Goal: Task Accomplishment & Management: Manage account settings

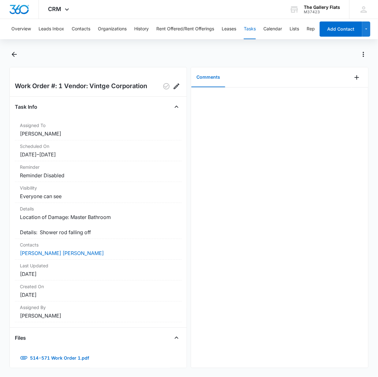
scroll to position [12, 0]
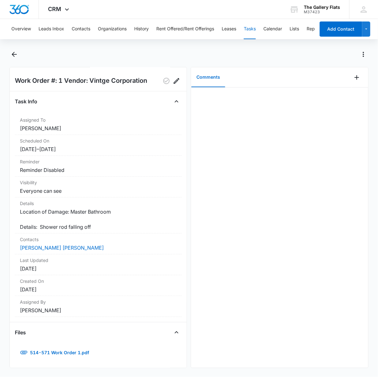
click at [16, 48] on div "Overview Leads Inbox Contacts Organizations History Rent Offered/Rent Offerings…" at bounding box center [189, 197] width 378 height 356
click at [17, 51] on icon "Back" at bounding box center [14, 55] width 8 height 8
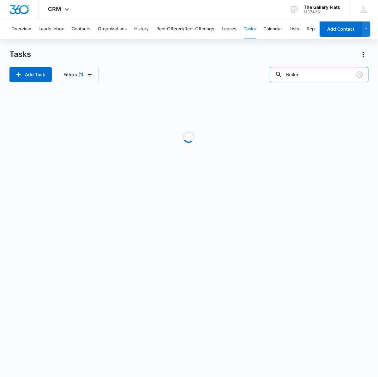
drag, startPoint x: 323, startPoint y: 78, endPoint x: 191, endPoint y: 69, distance: 131.6
click at [224, 69] on div "Add Task Filters (1) Brokn" at bounding box center [188, 74] width 359 height 15
type input "315"
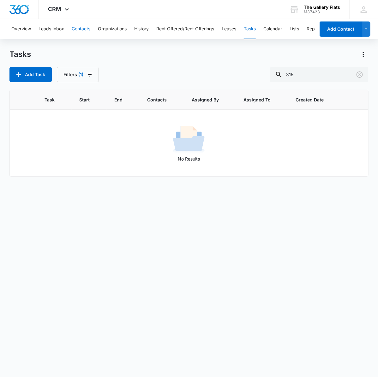
click at [86, 24] on button "Contacts" at bounding box center [81, 29] width 19 height 20
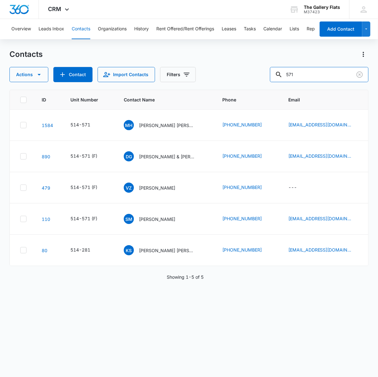
drag, startPoint x: 327, startPoint y: 75, endPoint x: 218, endPoint y: 67, distance: 108.9
click at [209, 70] on div "Actions Contact Import Contacts Filters 571" at bounding box center [188, 74] width 359 height 15
type input "315"
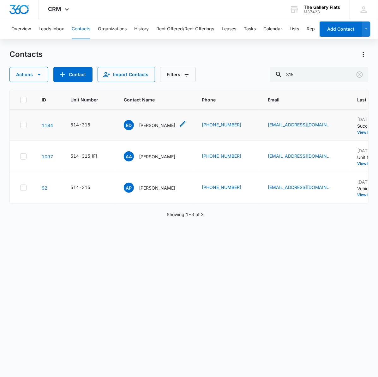
click at [163, 125] on p "[PERSON_NAME]" at bounding box center [157, 125] width 36 height 7
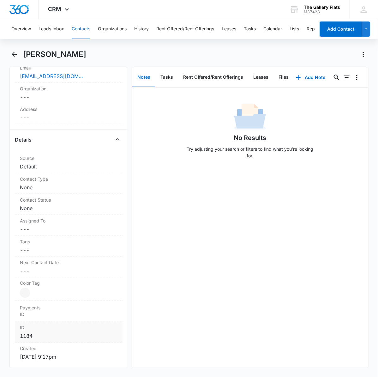
scroll to position [171, 0]
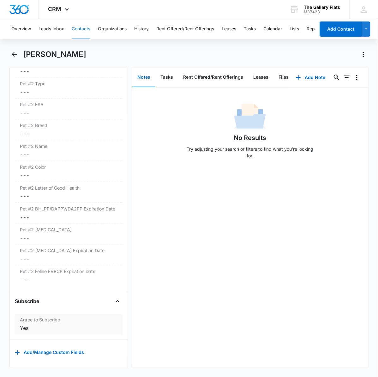
click at [61, 324] on div "Yes" at bounding box center [69, 328] width 98 height 8
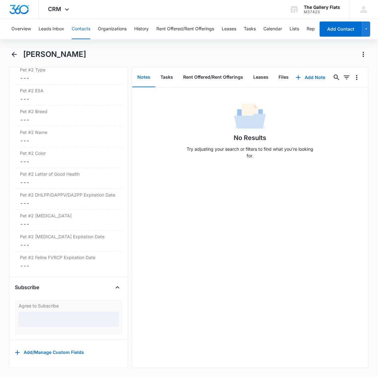
click at [49, 327] on div at bounding box center [69, 319] width 100 height 15
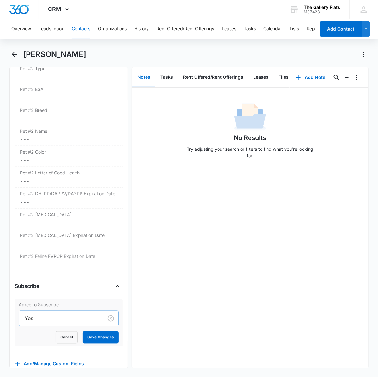
click at [46, 323] on div at bounding box center [60, 318] width 70 height 9
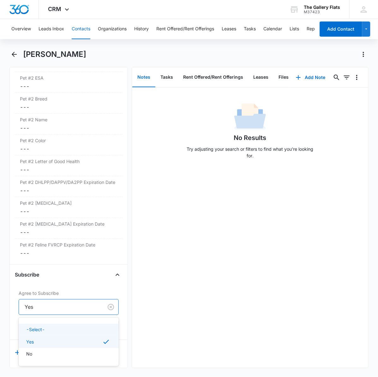
scroll to position [957, 0]
click at [46, 350] on div "No" at bounding box center [68, 353] width 84 height 7
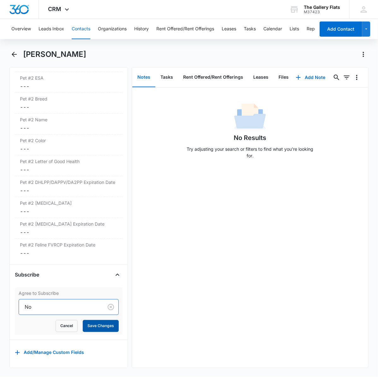
drag, startPoint x: 110, startPoint y: 321, endPoint x: 98, endPoint y: 321, distance: 11.4
click at [110, 321] on button "Save Changes" at bounding box center [101, 326] width 36 height 12
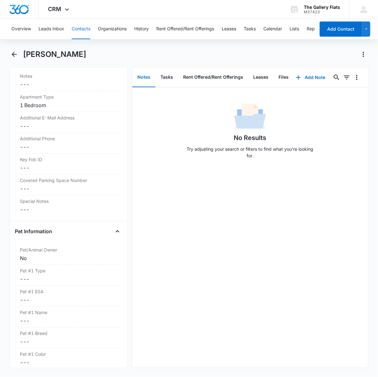
scroll to position [478, 0]
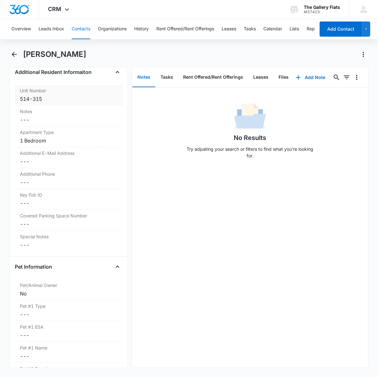
click at [59, 97] on div "514-315" at bounding box center [69, 99] width 98 height 8
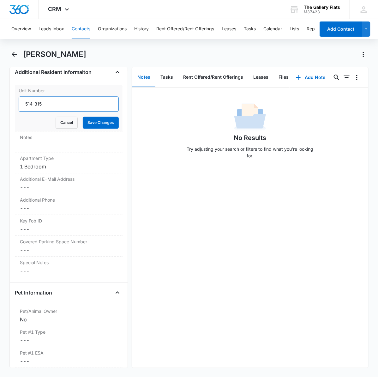
click at [53, 106] on input "514-315" at bounding box center [69, 103] width 100 height 15
type input "514-315 (F)"
click at [83, 116] on button "Save Changes" at bounding box center [101, 122] width 36 height 12
click at [13, 56] on icon "Back" at bounding box center [14, 55] width 8 height 8
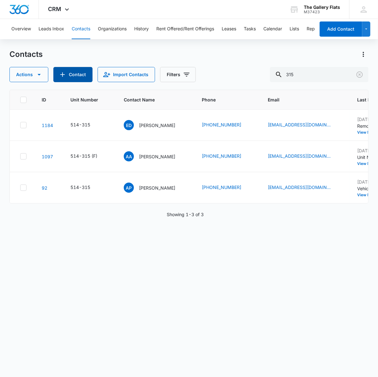
click at [67, 77] on button "Contact" at bounding box center [72, 74] width 39 height 15
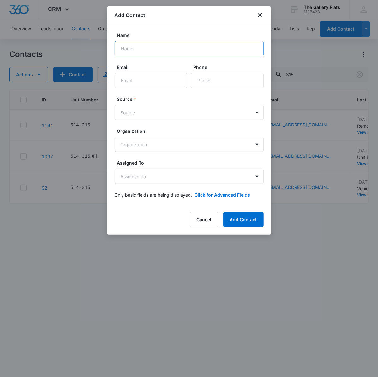
click at [163, 48] on input "Name" at bounding box center [189, 48] width 149 height 15
type input "[PERSON_NAME]"
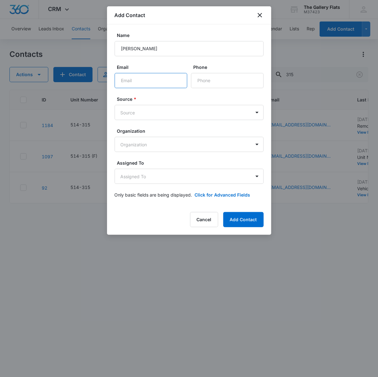
click at [138, 75] on input "Email" at bounding box center [151, 80] width 73 height 15
click at [139, 80] on input "Email" at bounding box center [151, 80] width 73 height 15
type input "[PERSON_NAME][EMAIL_ADDRESS][PERSON_NAME][DOMAIN_NAME]"
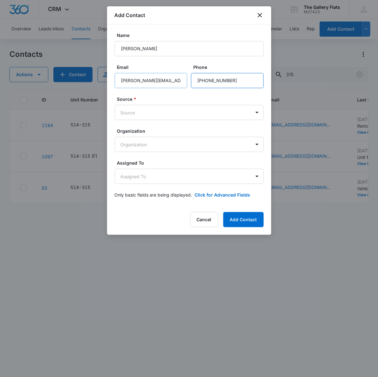
type input "[PHONE_NUMBER]"
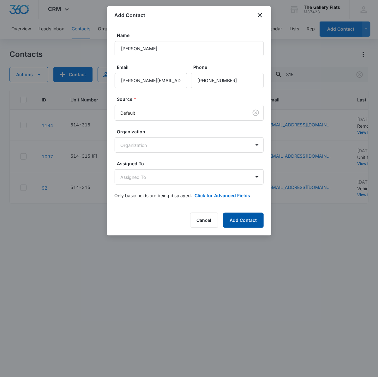
drag, startPoint x: 247, startPoint y: 216, endPoint x: 242, endPoint y: 215, distance: 4.5
click at [247, 216] on button "Add Contact" at bounding box center [243, 219] width 40 height 15
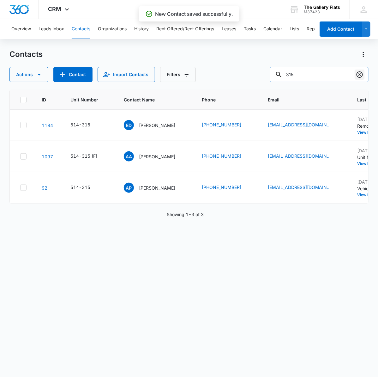
click at [361, 73] on icon "Clear" at bounding box center [360, 75] width 8 height 8
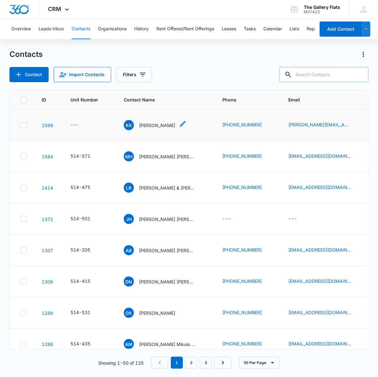
click at [155, 125] on p "[PERSON_NAME]" at bounding box center [157, 125] width 36 height 7
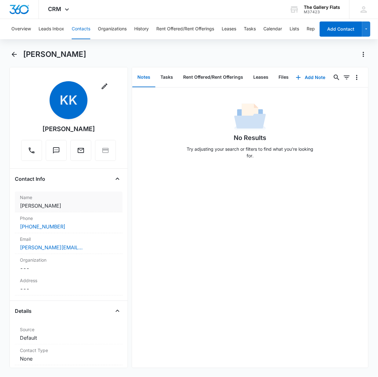
click at [59, 206] on dd "Cancel Save Changes [PERSON_NAME]" at bounding box center [69, 206] width 98 height 8
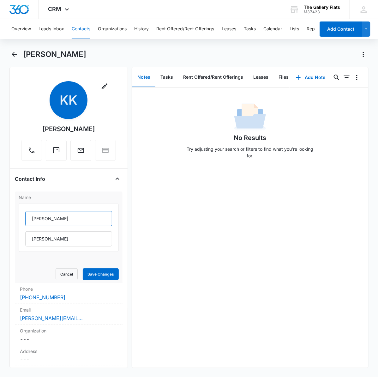
click at [61, 224] on input "[PERSON_NAME]" at bounding box center [68, 218] width 87 height 15
type input "[PERSON_NAME]"
click at [105, 274] on button "Save Changes" at bounding box center [101, 274] width 36 height 12
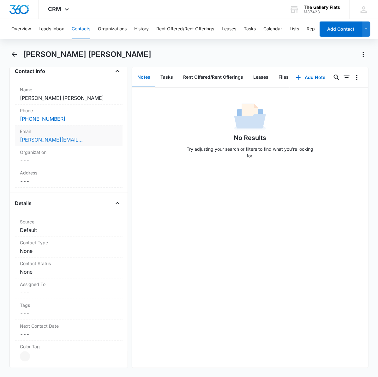
scroll to position [117, 0]
click at [50, 255] on dd "Cancel Save Changes None" at bounding box center [69, 251] width 98 height 8
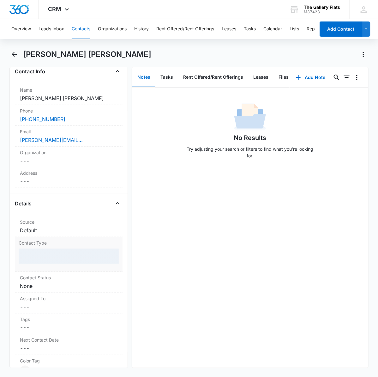
click at [47, 261] on div at bounding box center [69, 255] width 100 height 15
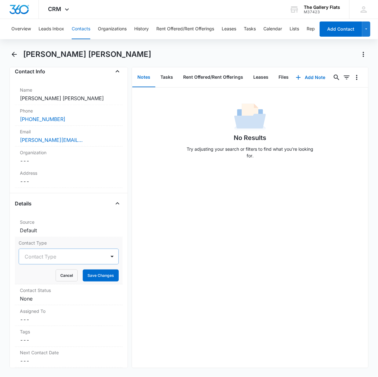
click at [48, 261] on div at bounding box center [61, 256] width 73 height 9
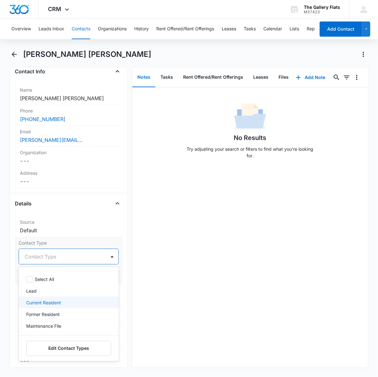
click at [52, 308] on div "Current Resident" at bounding box center [69, 302] width 100 height 12
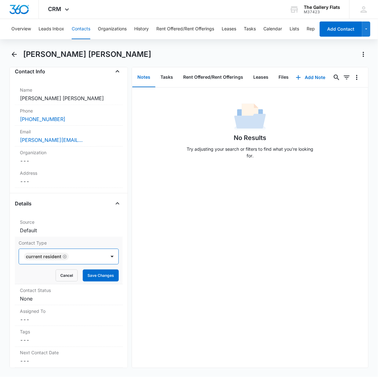
click at [92, 263] on div "Current Resident" at bounding box center [62, 256] width 87 height 15
click at [101, 280] on button "Save Changes" at bounding box center [101, 275] width 36 height 12
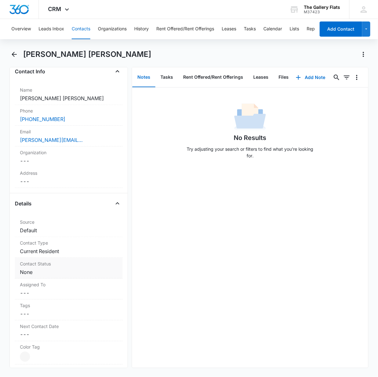
click at [51, 276] on dd "Cancel Save Changes None" at bounding box center [69, 272] width 98 height 8
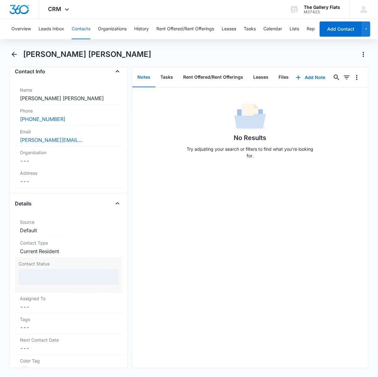
click at [47, 284] on div at bounding box center [69, 276] width 100 height 15
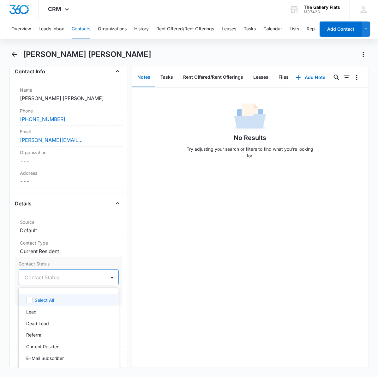
click at [65, 282] on div at bounding box center [61, 277] width 73 height 9
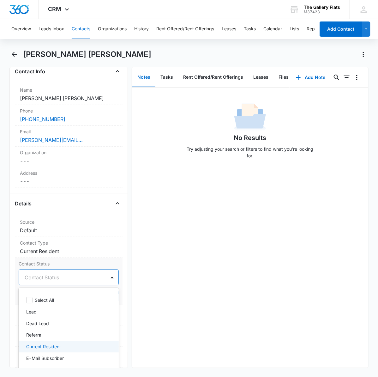
click at [53, 350] on p "Current Resident" at bounding box center [43, 346] width 35 height 7
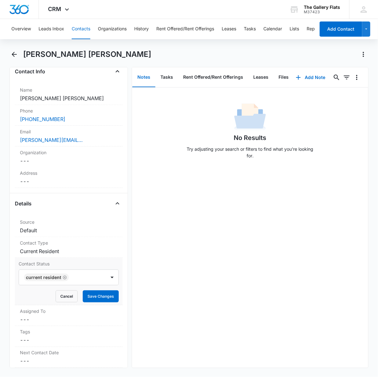
click at [114, 270] on div "Contact Status Current Resident Cancel Save Changes" at bounding box center [69, 281] width 108 height 47
click at [101, 302] on button "Save Changes" at bounding box center [101, 296] width 36 height 12
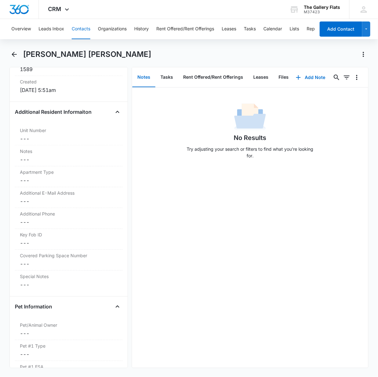
scroll to position [432, 0]
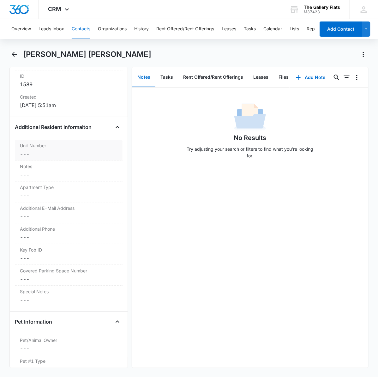
click at [51, 158] on div "Unit Number Cancel Save Changes ---" at bounding box center [69, 150] width 108 height 21
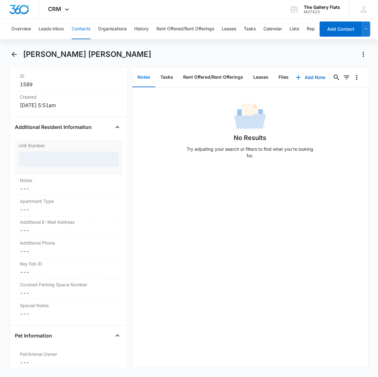
click at [56, 167] on div at bounding box center [69, 159] width 100 height 15
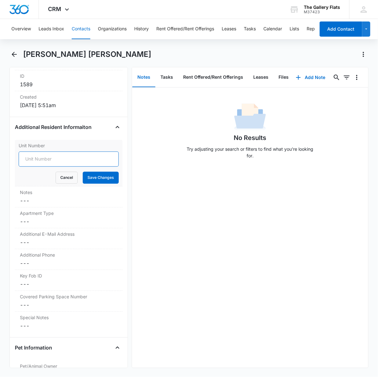
click at [57, 167] on input "Unit Number" at bounding box center [69, 159] width 100 height 15
type input "514-315"
click at [91, 184] on button "Save Changes" at bounding box center [101, 178] width 36 height 12
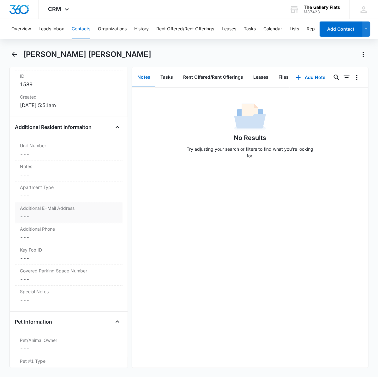
click at [67, 220] on dd "Cancel Save Changes ---" at bounding box center [69, 217] width 98 height 8
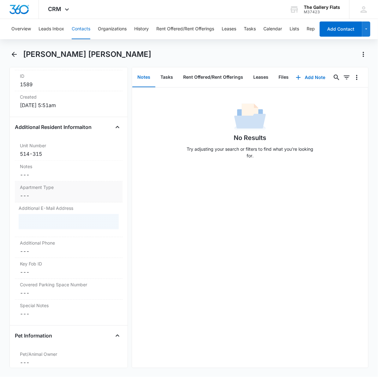
click at [59, 191] on label "Apartment Type" at bounding box center [69, 187] width 98 height 7
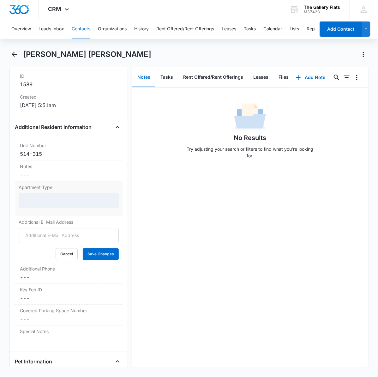
click at [55, 208] on div at bounding box center [69, 200] width 100 height 15
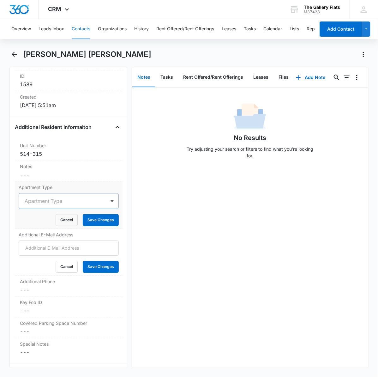
click at [55, 206] on div at bounding box center [61, 201] width 73 height 9
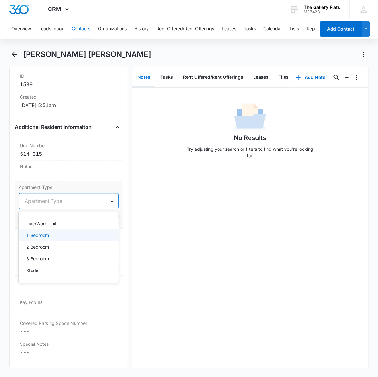
click at [47, 239] on p "1 Bedroom" at bounding box center [37, 235] width 23 height 7
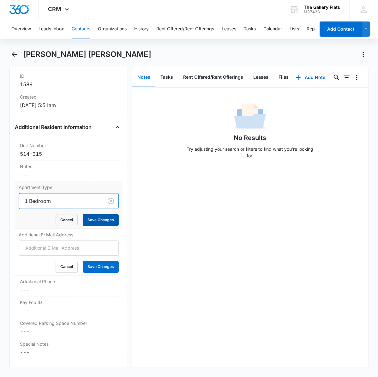
click at [86, 226] on button "Save Changes" at bounding box center [101, 220] width 36 height 12
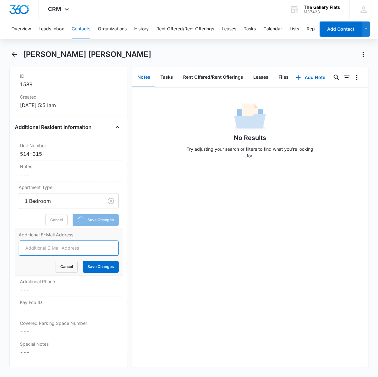
click at [78, 254] on input "Additional E-Mail Address" at bounding box center [69, 248] width 100 height 15
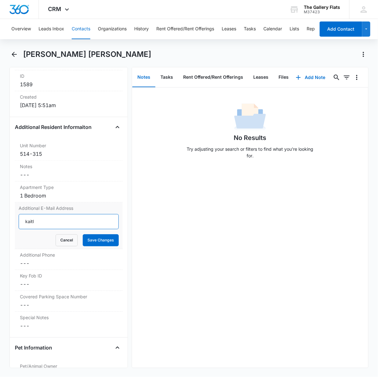
type input "[PERSON_NAME][EMAIL_ADDRESS][DOMAIN_NAME]"
click at [84, 246] on button "Save Changes" at bounding box center [101, 240] width 36 height 12
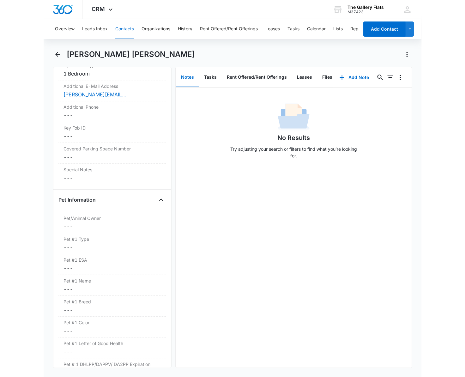
scroll to position [559, 0]
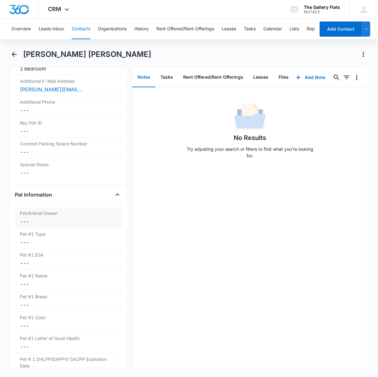
click at [72, 225] on dd "Cancel Save Changes ---" at bounding box center [69, 222] width 98 height 8
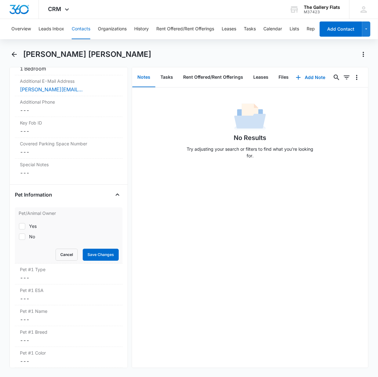
click at [35, 229] on div "Yes" at bounding box center [33, 226] width 8 height 7
click at [19, 226] on input "Yes" at bounding box center [19, 226] width 0 height 0
checkbox input "true"
click at [98, 260] on button "Save Changes" at bounding box center [101, 254] width 36 height 12
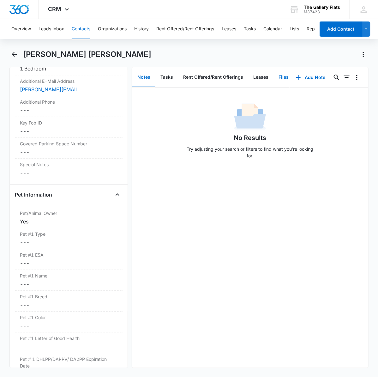
click at [275, 76] on button "Files" at bounding box center [283, 78] width 20 height 20
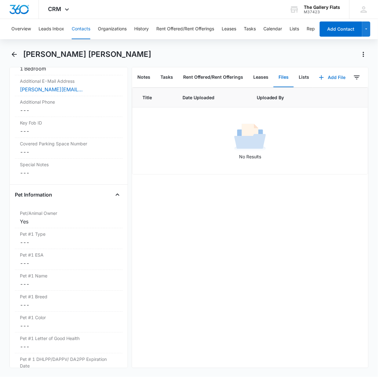
click at [327, 75] on button "Add File" at bounding box center [332, 77] width 39 height 15
click at [319, 96] on div "Upload Files" at bounding box center [323, 97] width 25 height 4
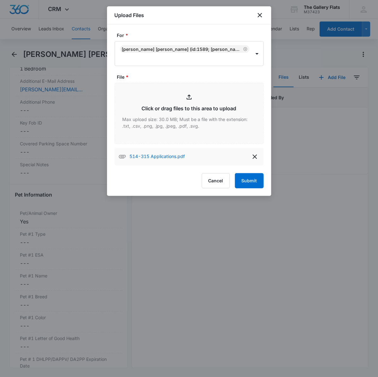
type input "C:\fakepath\Lease Agreement 315.pdf"
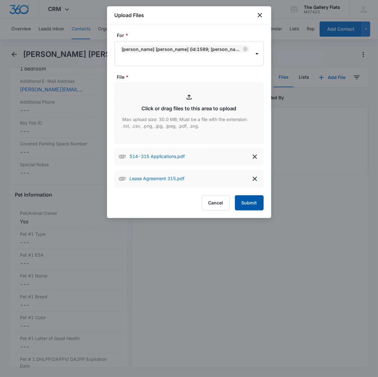
click at [252, 206] on button "Submit" at bounding box center [249, 202] width 29 height 15
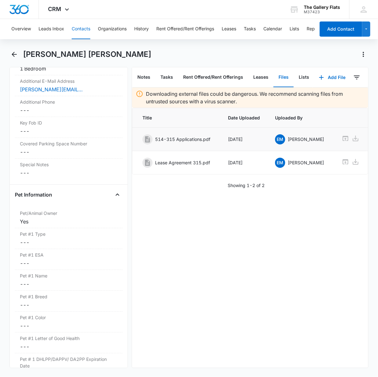
click at [193, 138] on p "514-315 Applications.pdf" at bounding box center [182, 139] width 55 height 7
click at [378, 120] on main "[PERSON_NAME] [PERSON_NAME] Remove KM [PERSON_NAME] [PERSON_NAME] Contact Info …" at bounding box center [189, 212] width 378 height 326
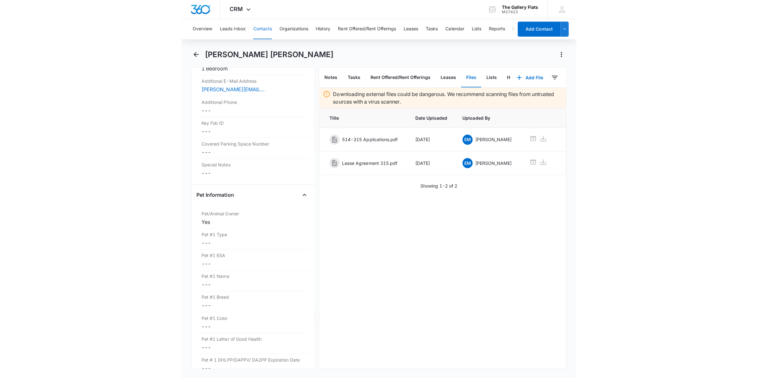
scroll to position [545, 0]
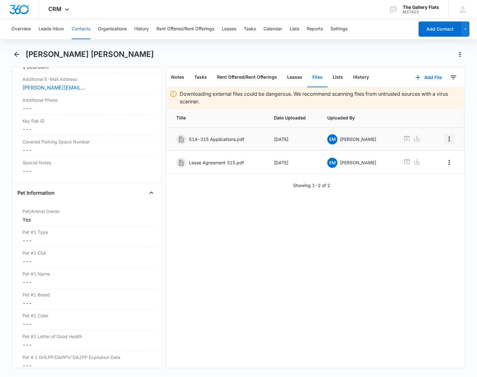
click at [378, 135] on button "Overflow Menu" at bounding box center [449, 139] width 10 height 10
click at [378, 229] on div "Downloading external files could be dangerous. We recommend scanning files from…" at bounding box center [315, 227] width 299 height 280
click at [378, 163] on icon "Overflow Menu" at bounding box center [448, 162] width 1 height 5
click at [378, 182] on div "Edit" at bounding box center [425, 180] width 13 height 4
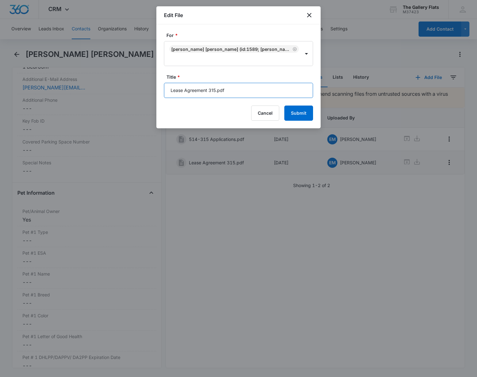
click at [206, 87] on input "Lease Agreement 315.pdf" at bounding box center [238, 90] width 149 height 15
type input "Lease Agreement packet 315.pdf"
click at [277, 108] on button "Cancel" at bounding box center [265, 112] width 28 height 15
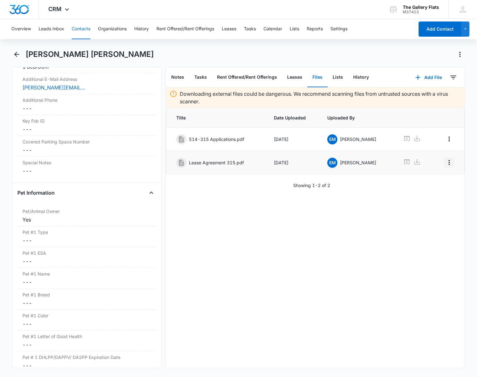
click at [378, 162] on icon "Overflow Menu" at bounding box center [449, 162] width 8 height 8
click at [378, 182] on div "Edit" at bounding box center [425, 180] width 13 height 4
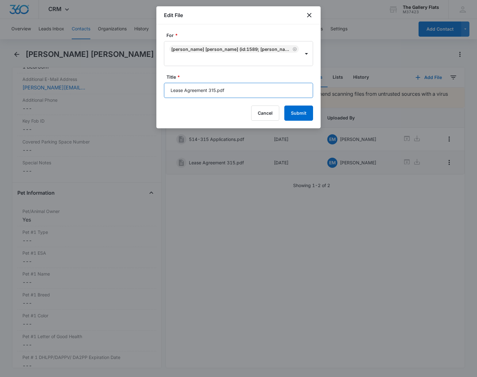
click at [215, 92] on input "Lease Agreement 315.pdf" at bounding box center [238, 90] width 149 height 15
type input "Lease Agreement 315 unsigned.pdf"
click at [284, 105] on button "Submit" at bounding box center [298, 112] width 29 height 15
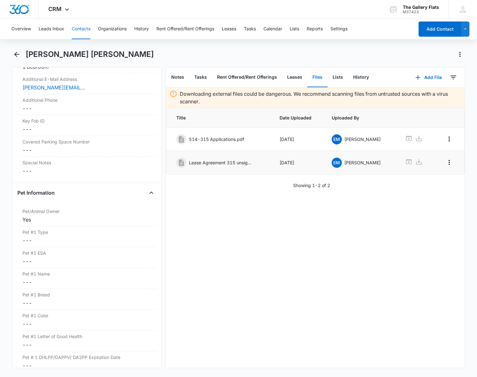
click at [12, 63] on div "[PERSON_NAME] [PERSON_NAME]" at bounding box center [238, 58] width 453 height 18
click at [16, 57] on icon "Back" at bounding box center [17, 55] width 8 height 8
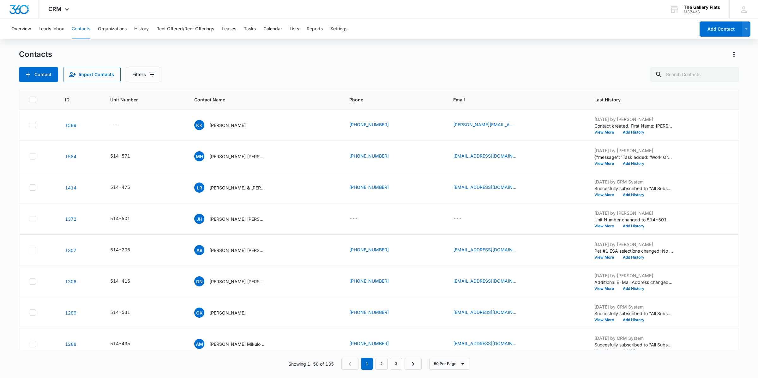
click at [283, 72] on div "Contact Import Contacts Filters" at bounding box center [379, 74] width 720 height 15
click at [378, 22] on button "Add Contact" at bounding box center [720, 28] width 43 height 15
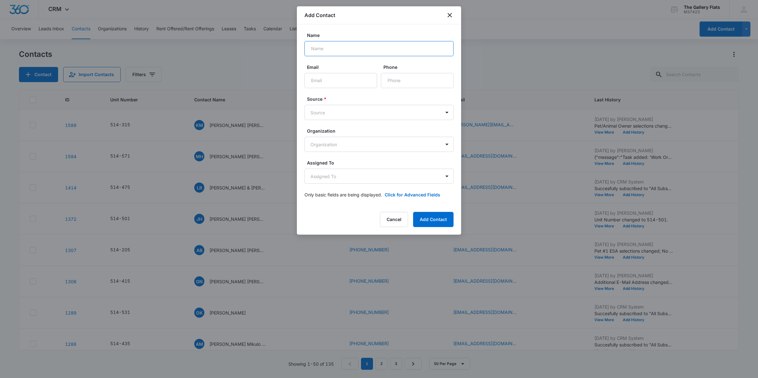
click at [361, 43] on input "Name" at bounding box center [378, 48] width 149 height 15
type input "[PERSON_NAME]"
type input "[EMAIL_ADDRESS][PERSON_NAME][DOMAIN_NAME]"
type input "[PHONE_NUMBER]"
click at [378, 219] on button "Add Contact" at bounding box center [433, 219] width 40 height 15
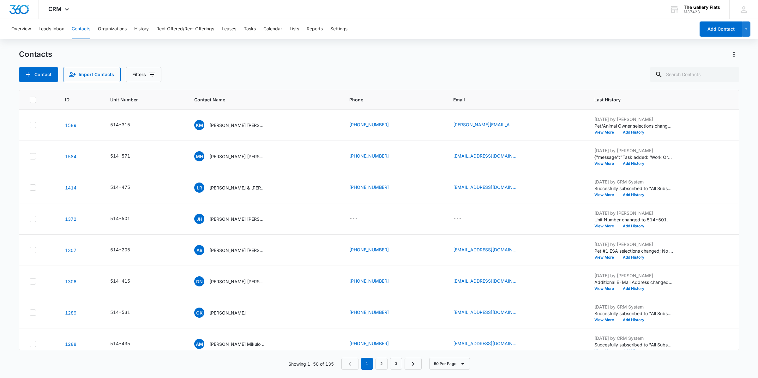
click at [228, 76] on div "Contact Import Contacts Filters" at bounding box center [379, 74] width 720 height 15
click at [237, 126] on p "Oswal Contreraas" at bounding box center [227, 125] width 37 height 7
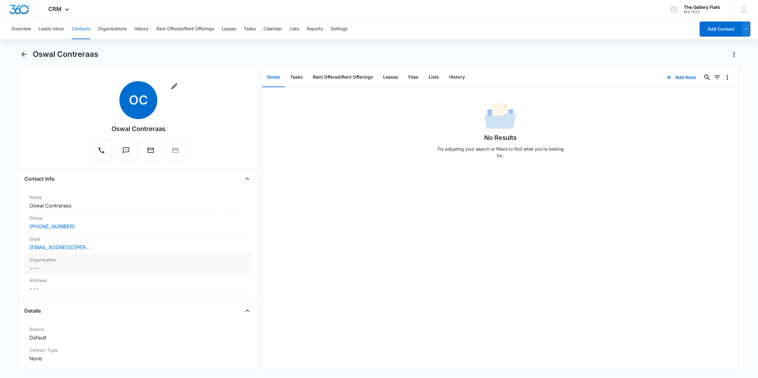
scroll to position [342, 0]
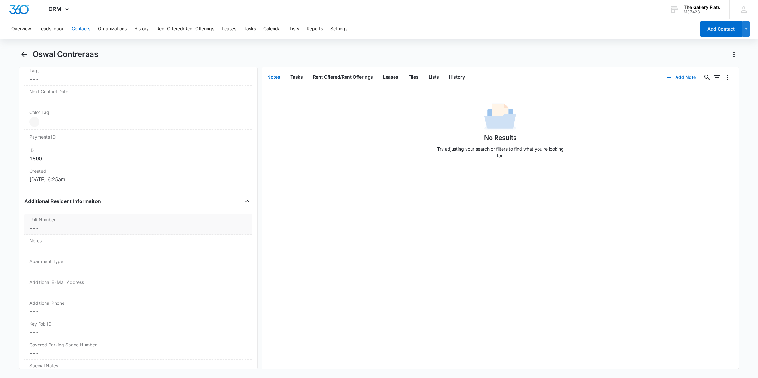
click at [54, 228] on dd "Cancel Save Changes ---" at bounding box center [138, 228] width 218 height 8
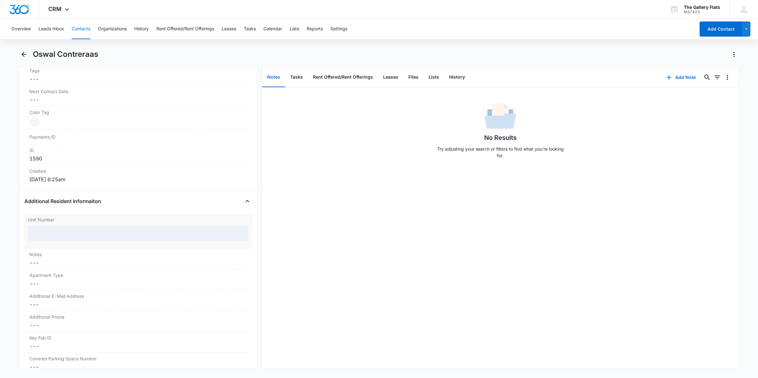
click at [51, 232] on div at bounding box center [138, 232] width 220 height 15
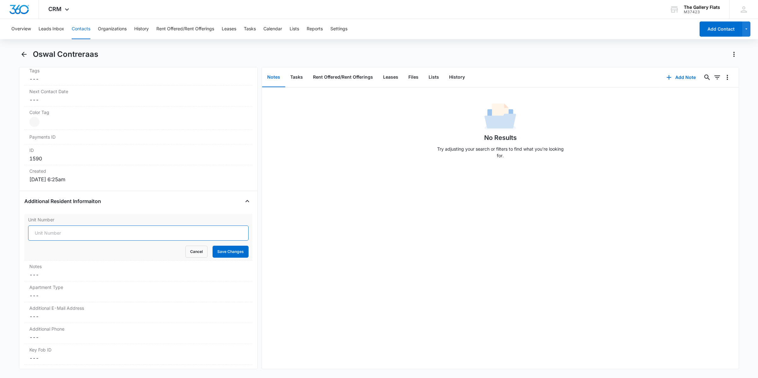
drag, startPoint x: 51, startPoint y: 231, endPoint x: 46, endPoint y: 234, distance: 4.9
click at [50, 235] on input "Unit Number" at bounding box center [138, 232] width 220 height 15
type input "514-481"
click at [185, 246] on button "Cancel" at bounding box center [196, 252] width 22 height 12
click at [46, 219] on label "Unit Number" at bounding box center [138, 219] width 218 height 7
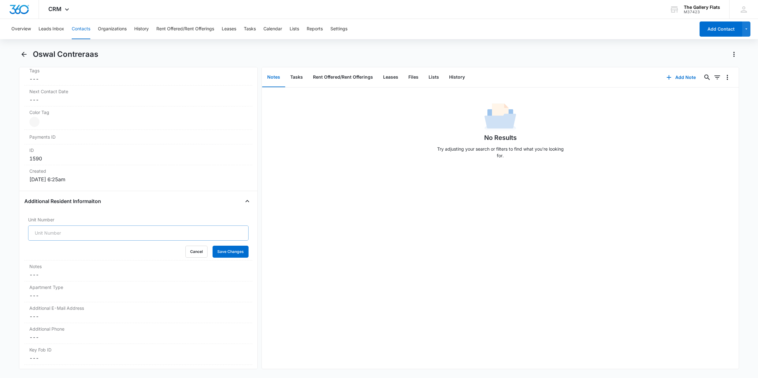
scroll to position [0, 0]
click at [52, 237] on input "Unit Number" at bounding box center [138, 232] width 220 height 15
type input "517-481"
click at [234, 250] on button "Save Changes" at bounding box center [230, 252] width 36 height 12
click at [63, 273] on dd "Cancel Save Changes ---" at bounding box center [138, 270] width 218 height 8
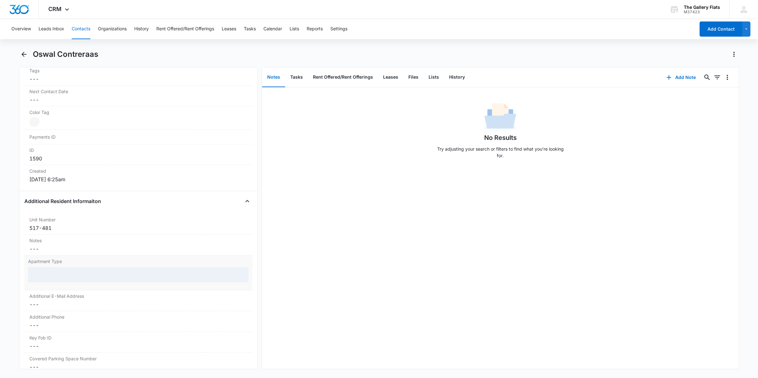
click at [62, 276] on div at bounding box center [138, 274] width 220 height 15
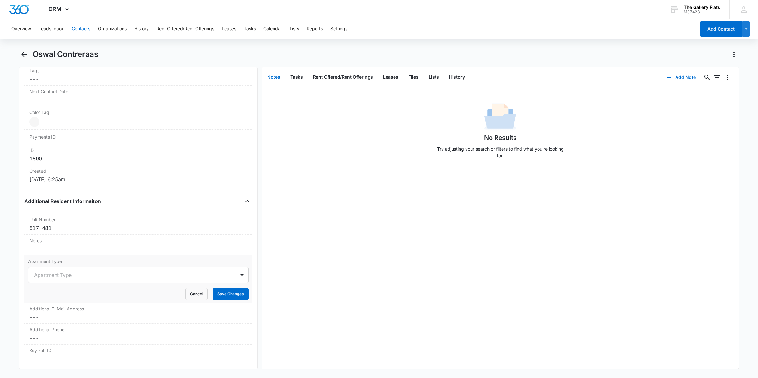
click at [62, 276] on div at bounding box center [130, 275] width 193 height 9
click at [59, 308] on div "1 Bedroom" at bounding box center [138, 309] width 204 height 7
click at [78, 278] on div at bounding box center [129, 275] width 191 height 9
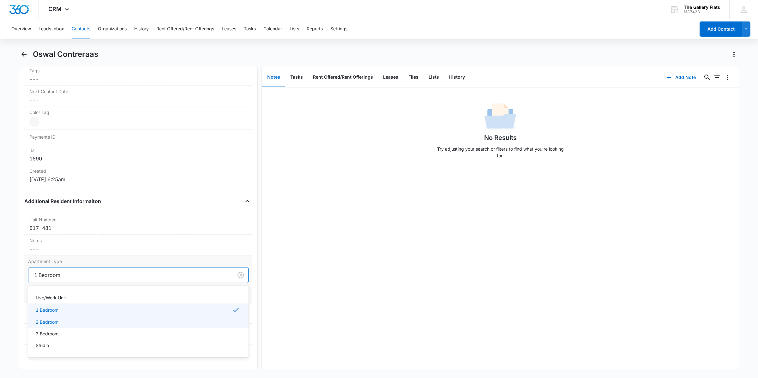
click at [58, 321] on p "2 Bedroom" at bounding box center [47, 322] width 23 height 7
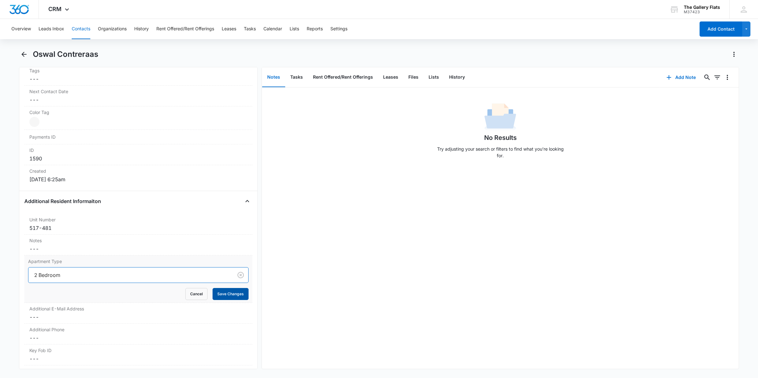
click at [217, 294] on button "Save Changes" at bounding box center [230, 294] width 36 height 12
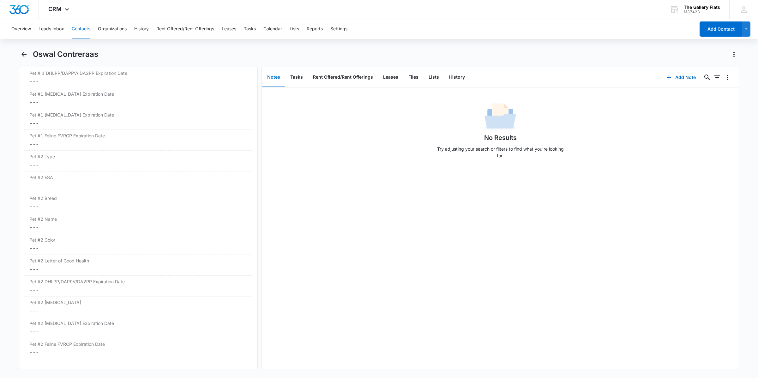
scroll to position [657, 0]
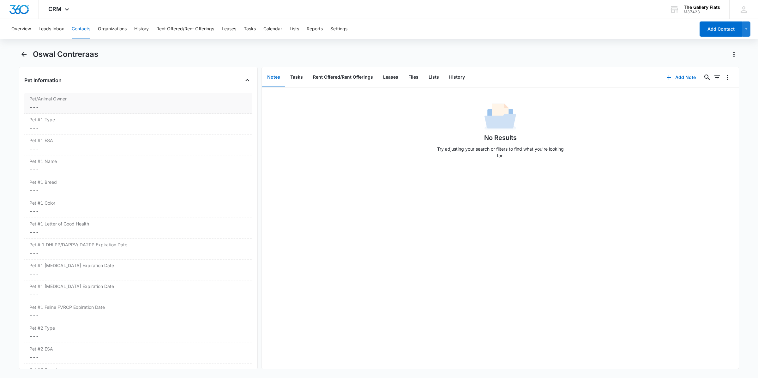
click at [51, 110] on dd "Cancel Save Changes ---" at bounding box center [138, 107] width 218 height 8
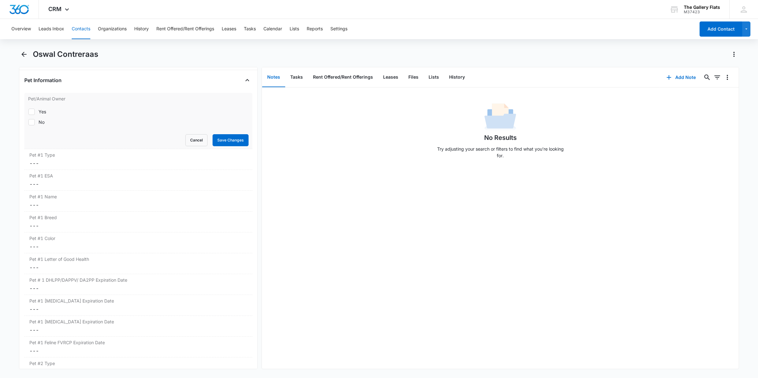
click at [41, 124] on div "No" at bounding box center [42, 122] width 6 height 7
click at [28, 122] on input "No" at bounding box center [28, 122] width 0 height 0
checkbox input "true"
click at [215, 138] on button "Save Changes" at bounding box center [230, 140] width 36 height 12
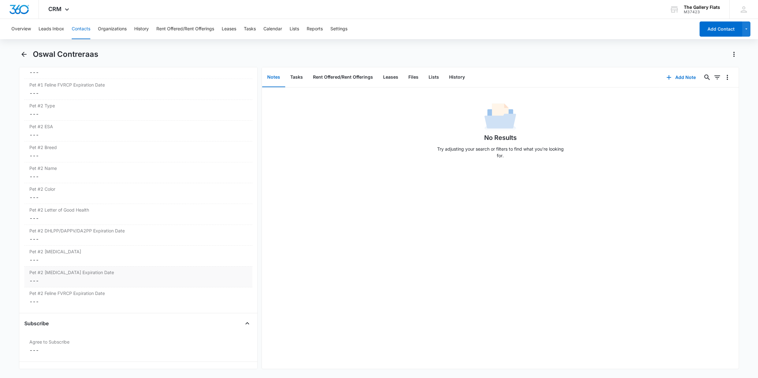
scroll to position [944, 0]
click at [87, 327] on dd "Cancel Save Changes ---" at bounding box center [138, 329] width 218 height 8
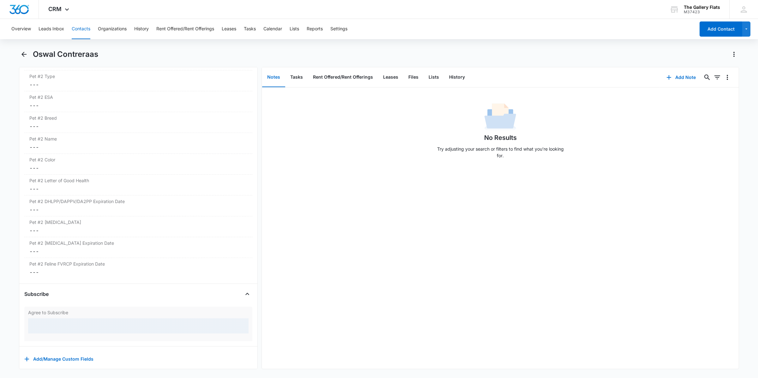
click at [86, 326] on div at bounding box center [138, 325] width 220 height 15
click at [70, 330] on div at bounding box center [130, 326] width 193 height 9
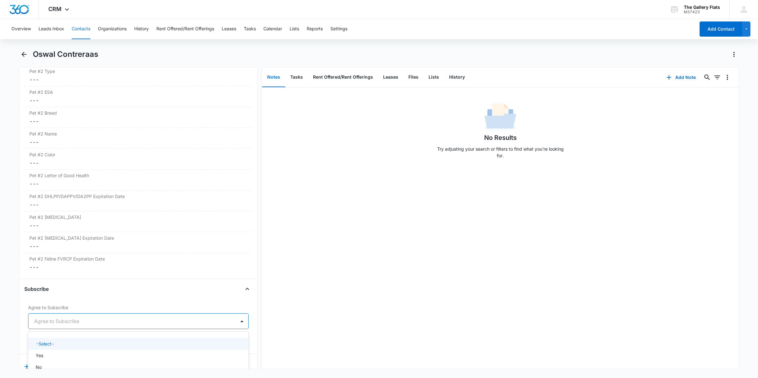
scroll to position [909, 0]
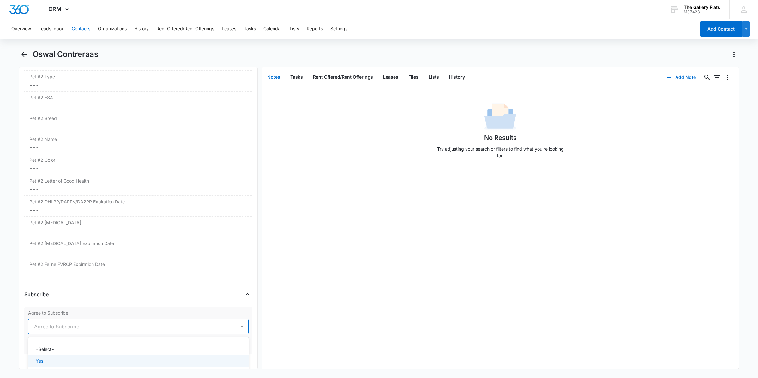
click at [51, 362] on div "Yes" at bounding box center [138, 360] width 204 height 7
click at [157, 316] on label "Agree to Subscribe" at bounding box center [138, 312] width 220 height 7
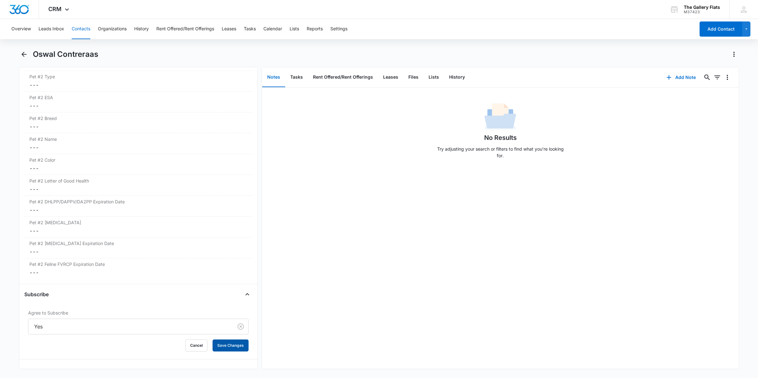
click at [212, 344] on button "Save Changes" at bounding box center [230, 345] width 36 height 12
click at [417, 74] on button "Files" at bounding box center [413, 78] width 20 height 20
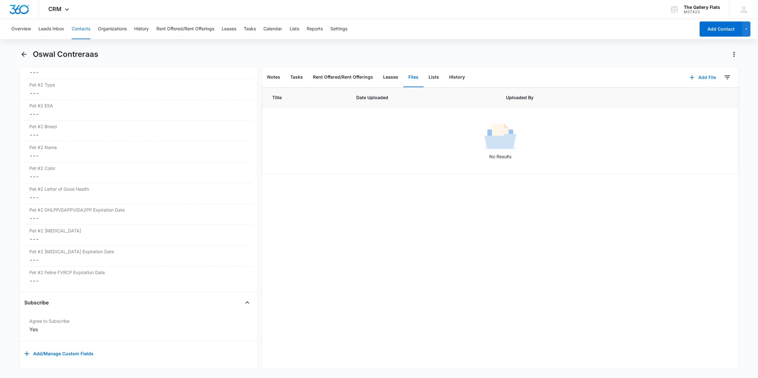
click at [700, 77] on button "Add File" at bounding box center [702, 77] width 39 height 15
click at [681, 97] on div "Upload Files" at bounding box center [693, 97] width 25 height 4
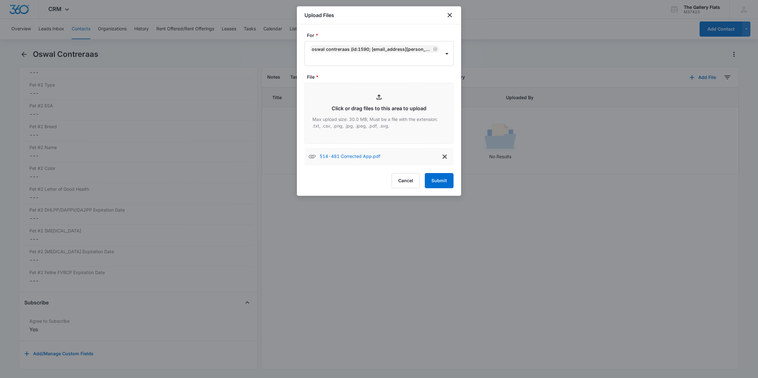
type input "C:\fakepath\Lease Agreement 481.pdf"
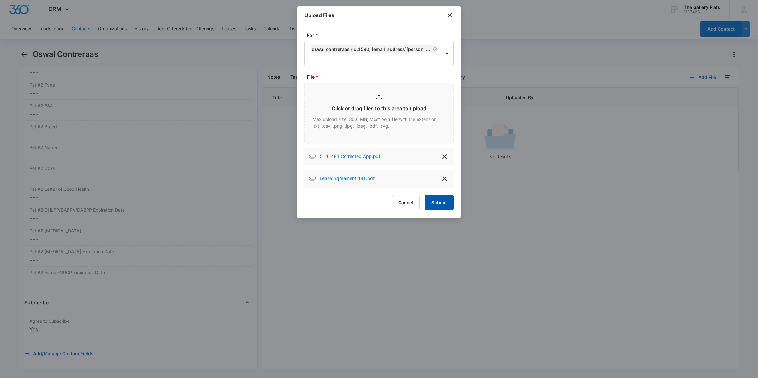
click at [447, 202] on button "Submit" at bounding box center [439, 202] width 29 height 15
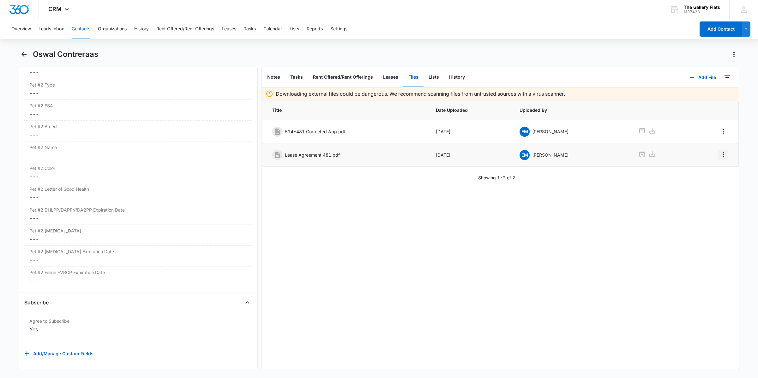
click at [719, 155] on icon "Overflow Menu" at bounding box center [723, 155] width 8 height 8
click at [713, 175] on button "Edit" at bounding box center [703, 172] width 36 height 9
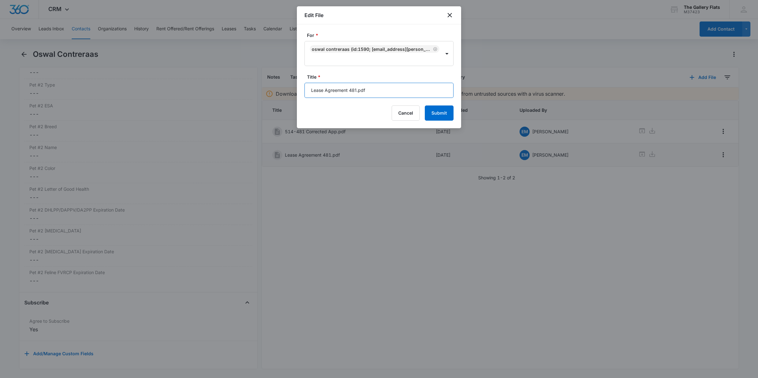
click at [355, 92] on input "Lease Agreement 481.pdf" at bounding box center [378, 90] width 149 height 15
type input "Lease Agreement 481 unsigned.pdf"
click at [425, 105] on button "Submit" at bounding box center [439, 112] width 29 height 15
